Goal: Task Accomplishment & Management: Manage account settings

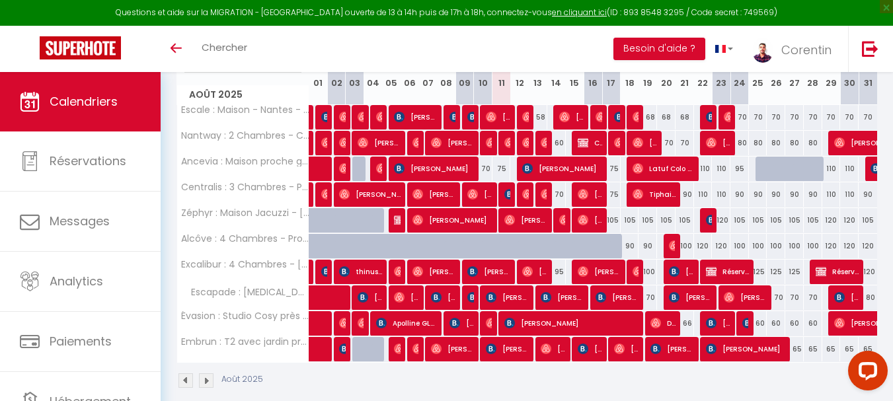
scroll to position [180, 0]
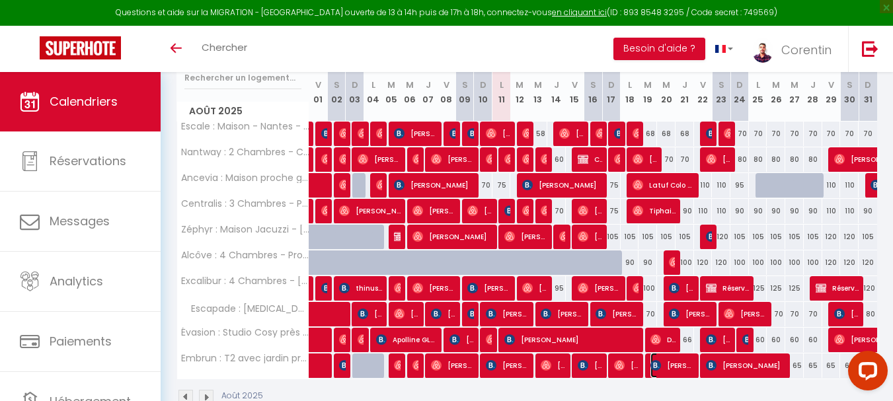
click at [662, 368] on span "[PERSON_NAME]" at bounding box center [672, 365] width 43 height 25
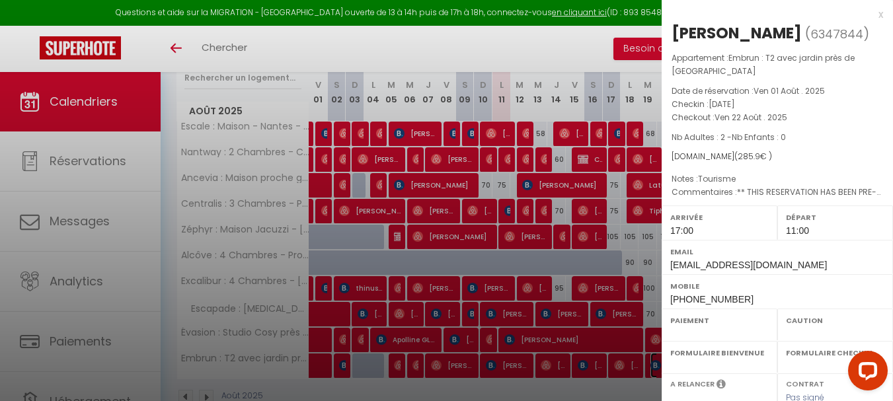
select select "OK"
select select "KO"
select select "1"
select select "0"
select select "1"
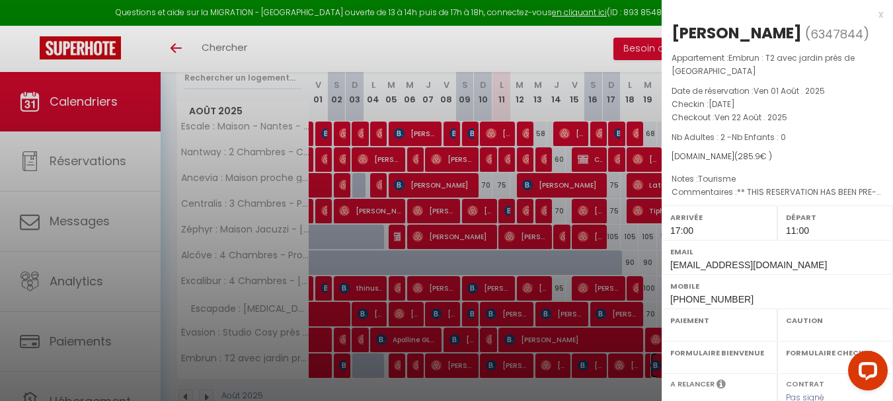
select select
select select "48281"
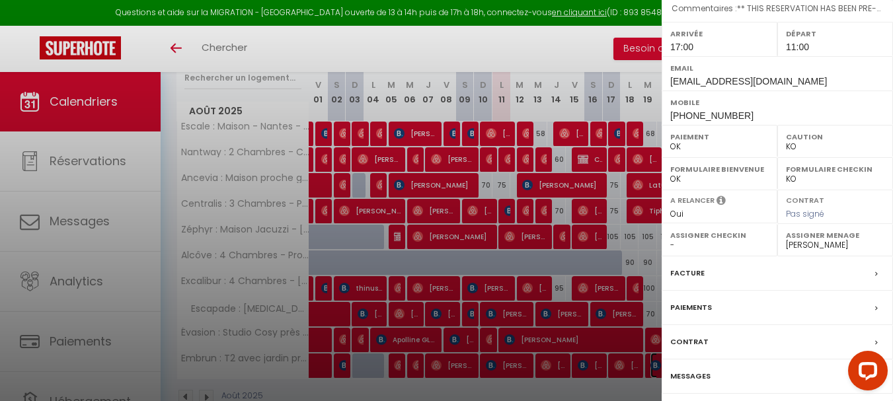
scroll to position [231, 0]
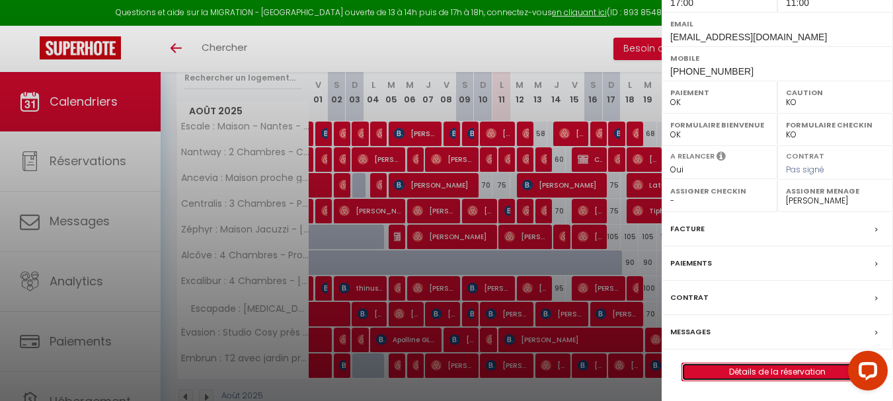
click at [727, 381] on link "Détails de la réservation" at bounding box center [777, 372] width 190 height 17
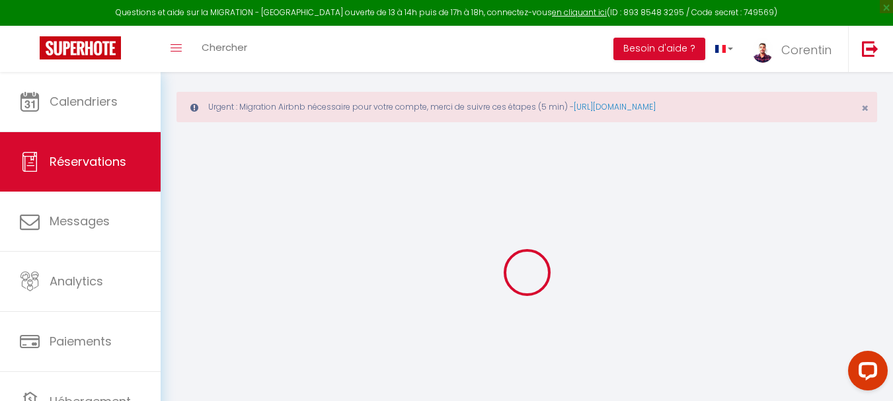
scroll to position [17, 0]
select select
select select "14"
checkbox input "false"
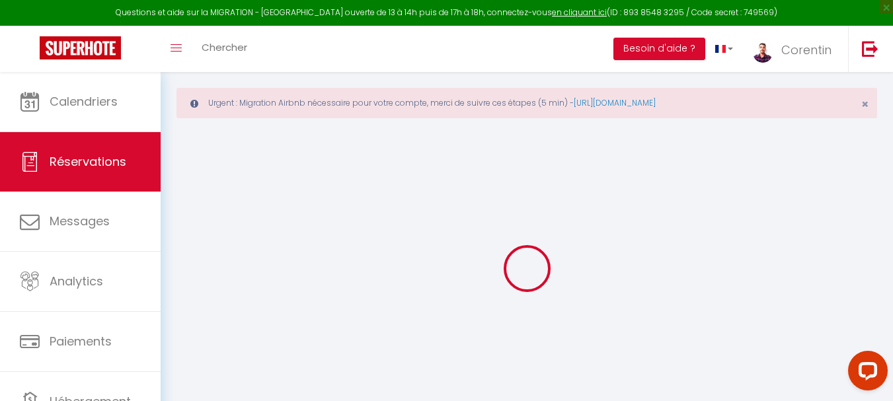
select index
select select
checkbox input "false"
select index
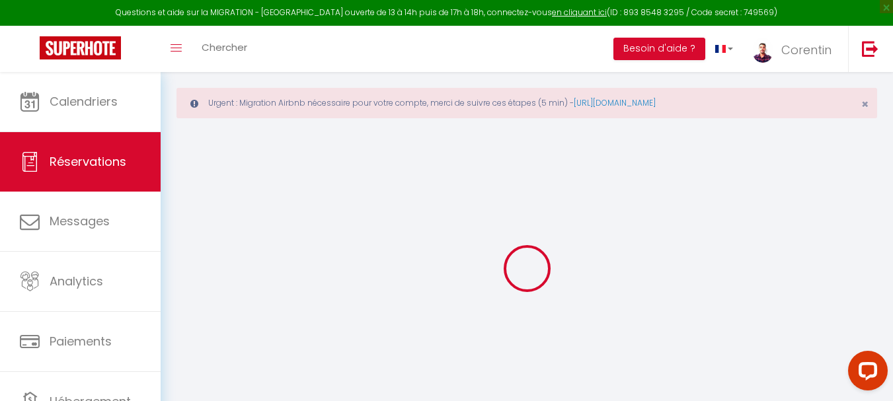
select select
checkbox input "false"
select index
type textarea "** THIS RESERVATION HAS BEEN PRE-PAID ** BOOKING NOTE : Payment charge is EUR 4…"
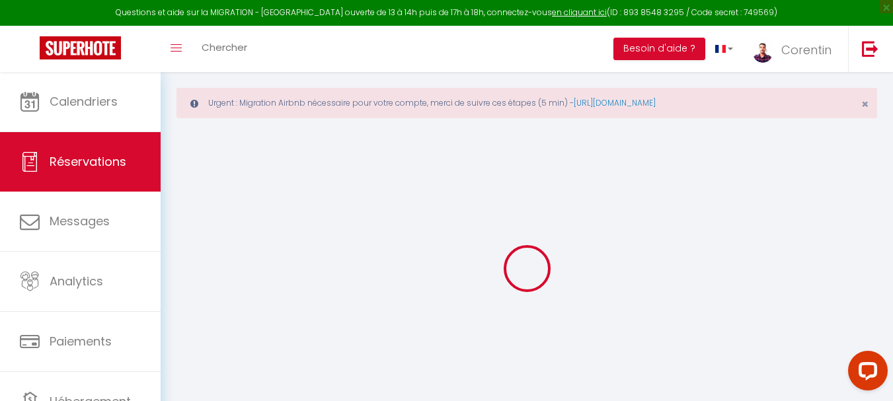
type input "15"
type input "12.9"
select select
checkbox input "false"
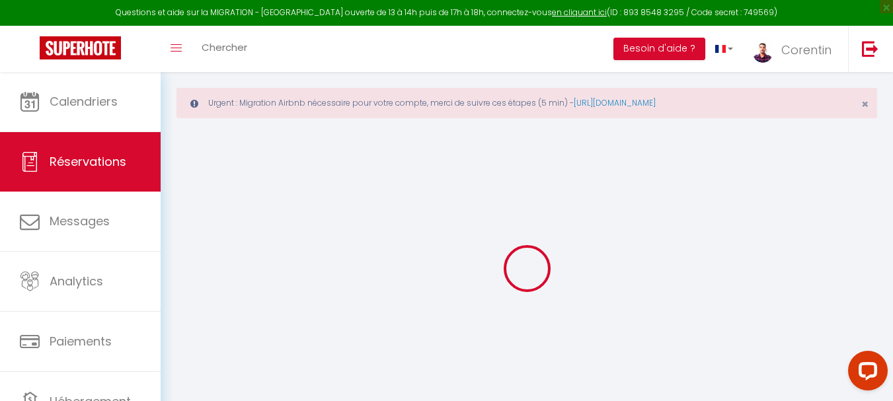
select index
checkbox input "false"
select index
select select "17:00"
select select "11:00"
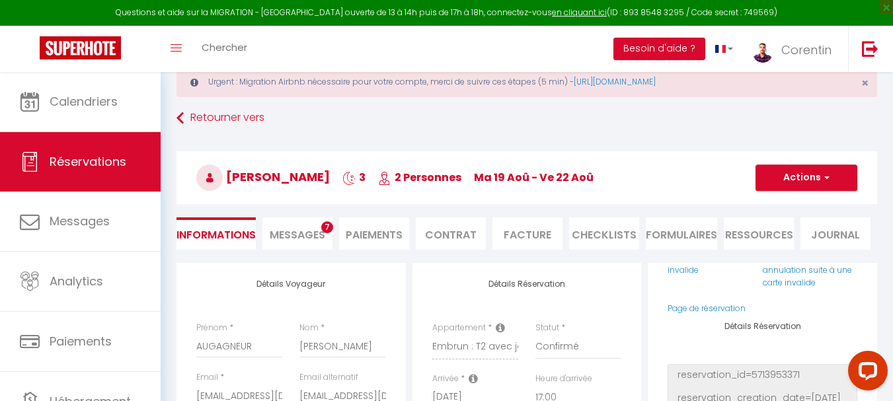
scroll to position [0, 0]
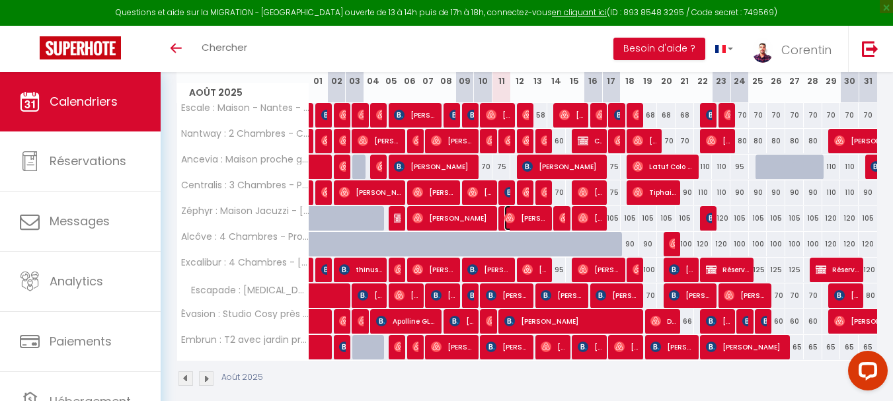
click at [514, 223] on img at bounding box center [510, 218] width 11 height 11
select select "OK"
select select "0"
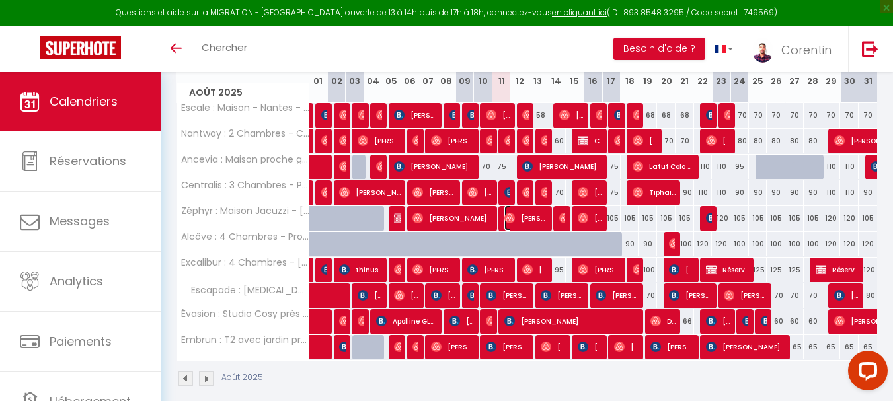
select select "1"
select select
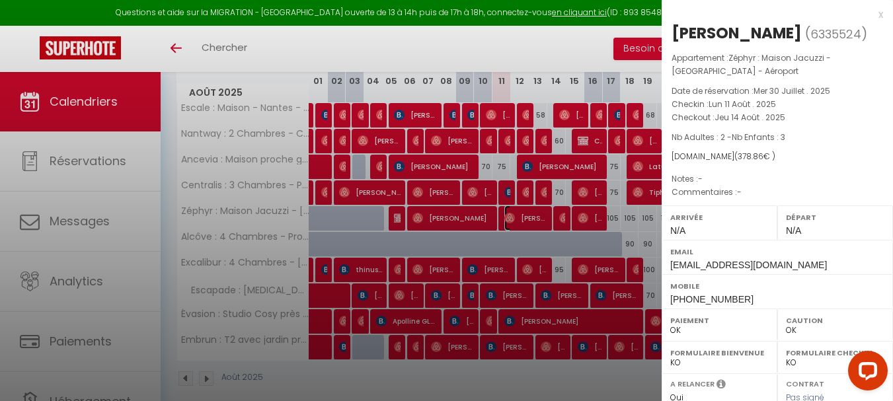
select select "49429"
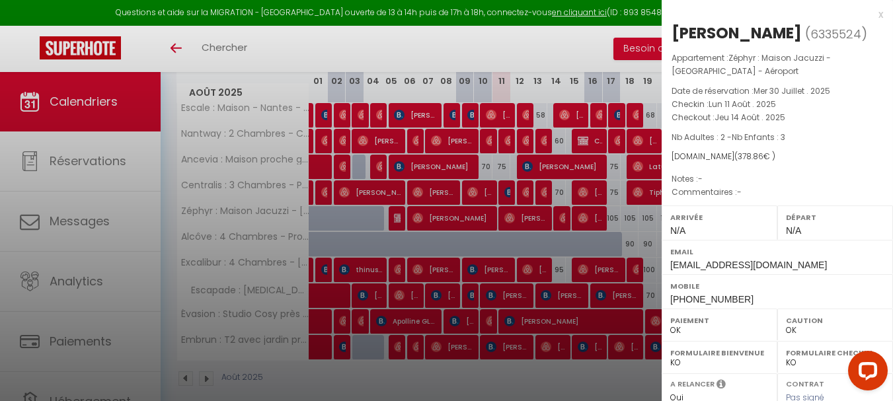
click at [505, 244] on div at bounding box center [446, 200] width 893 height 401
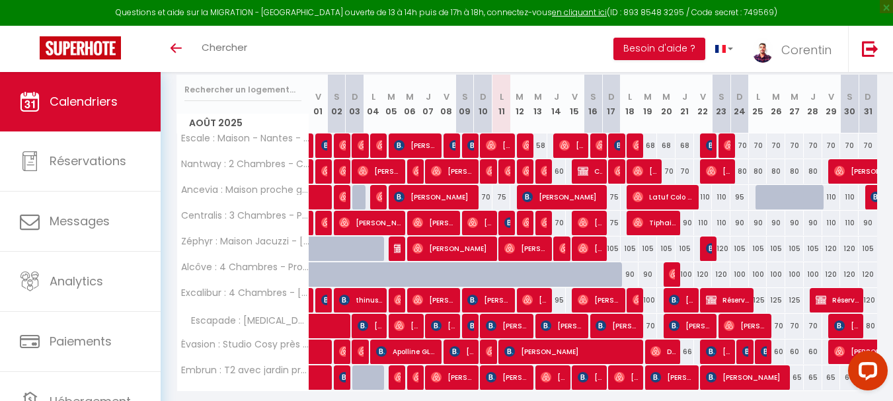
scroll to position [165, 0]
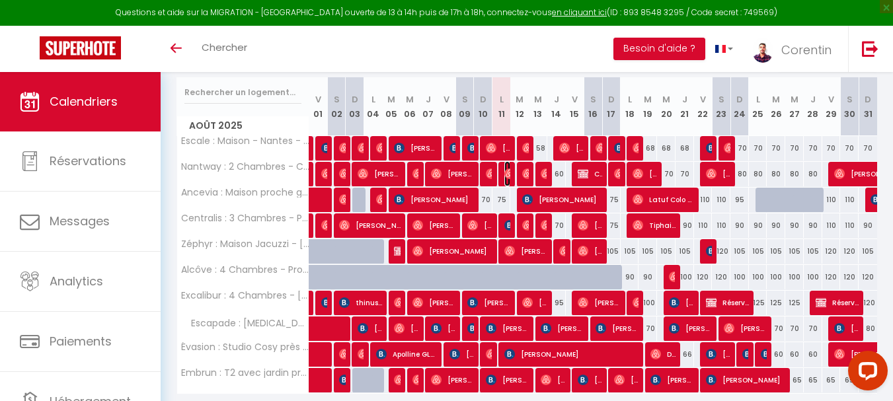
click at [508, 173] on img at bounding box center [510, 174] width 11 height 11
select select
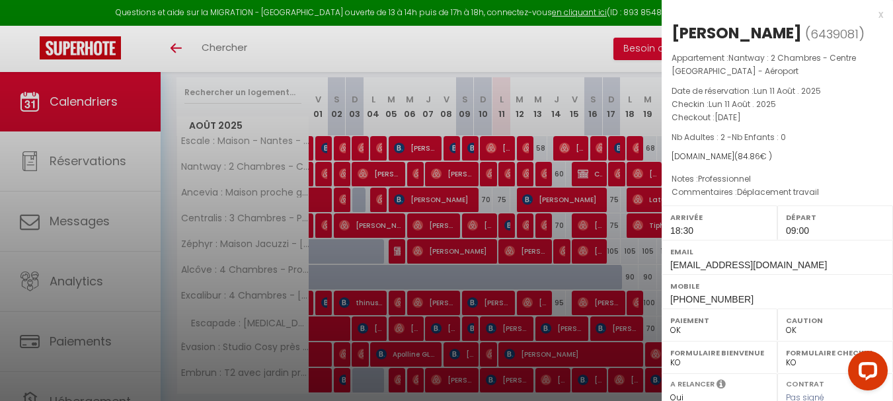
click at [505, 198] on div at bounding box center [446, 200] width 893 height 401
